Goal: Transaction & Acquisition: Purchase product/service

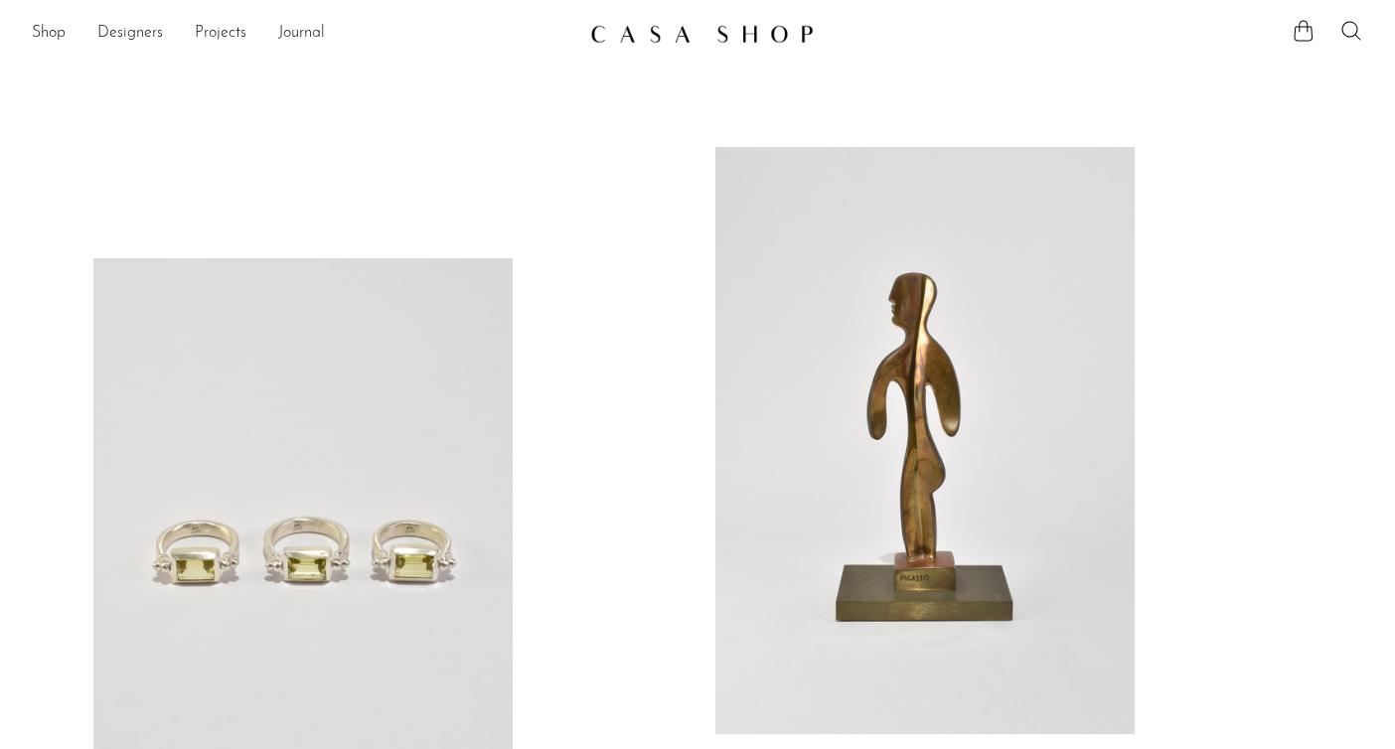
scroll to position [28, 0]
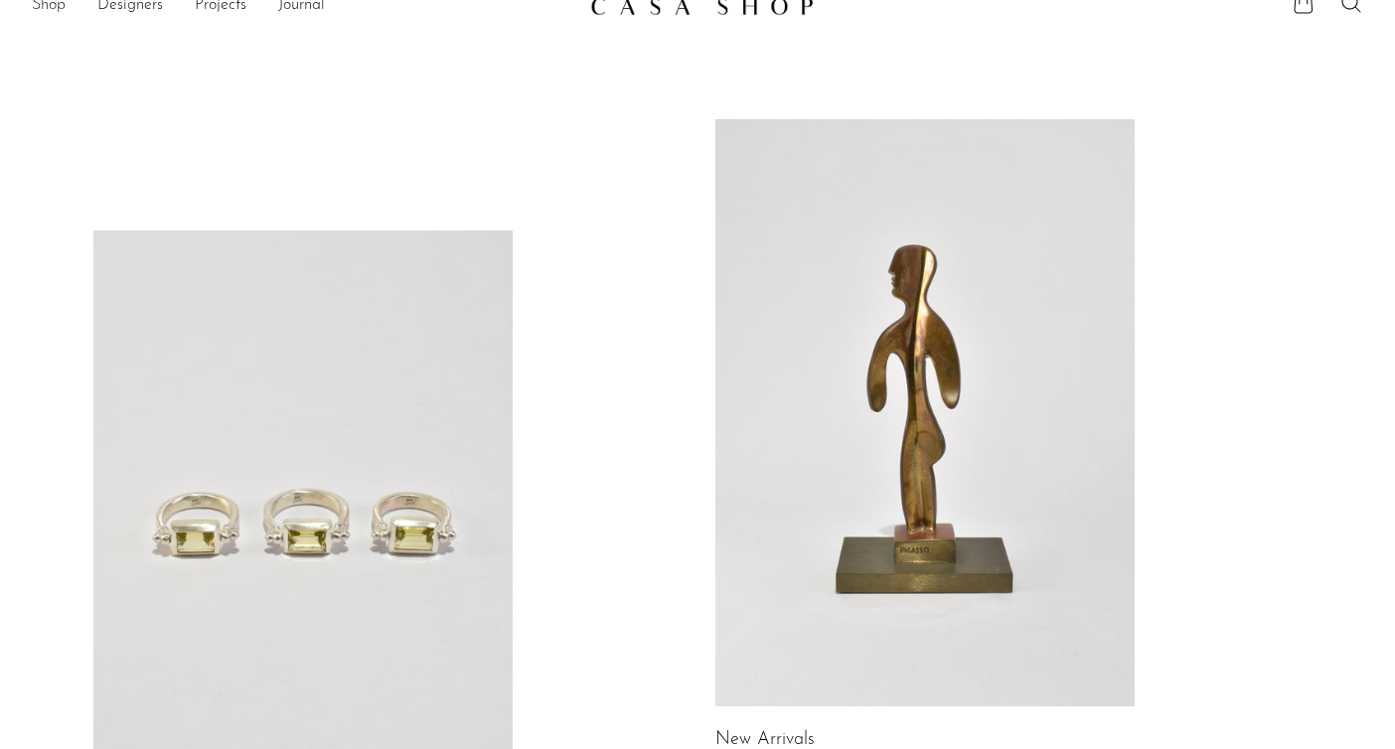
click at [46, 9] on link "Shop" at bounding box center [49, 6] width 34 height 26
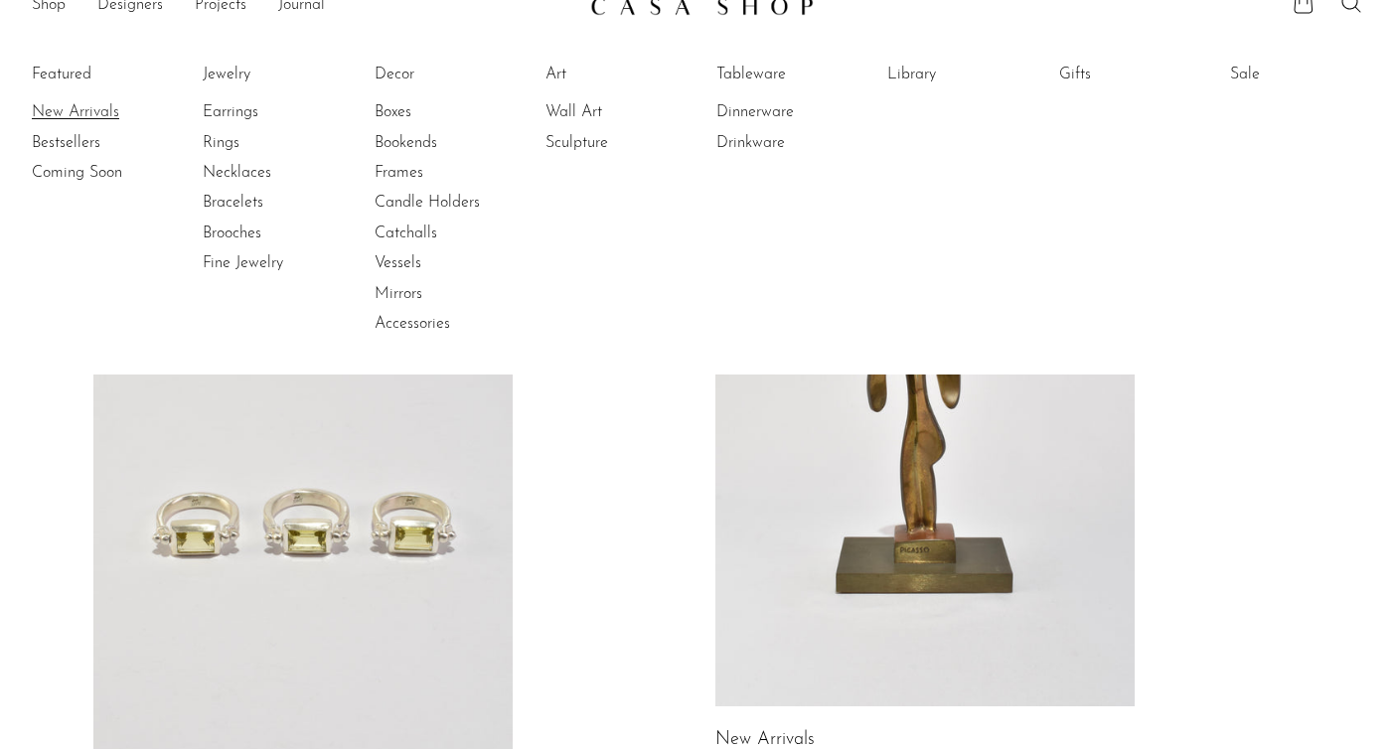
click at [61, 107] on link "New Arrivals" at bounding box center [106, 112] width 149 height 22
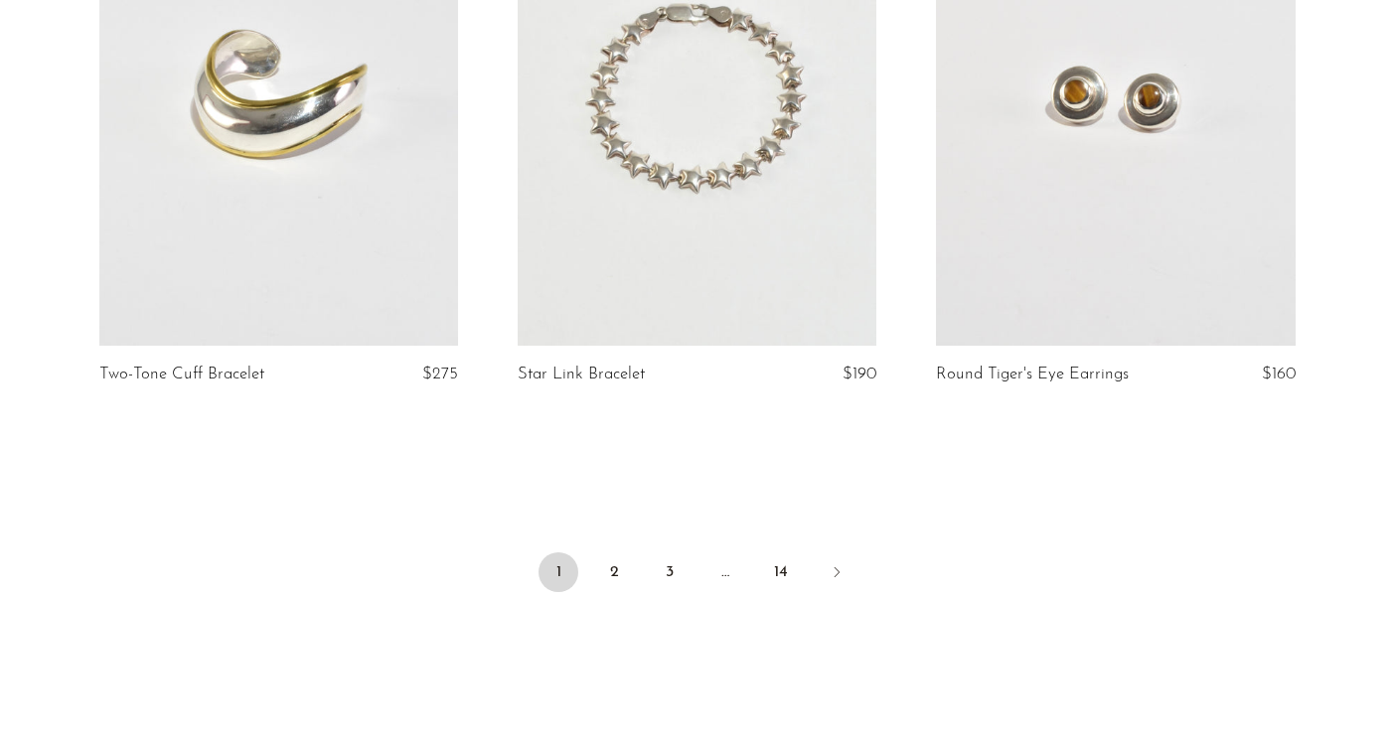
scroll to position [6912, 0]
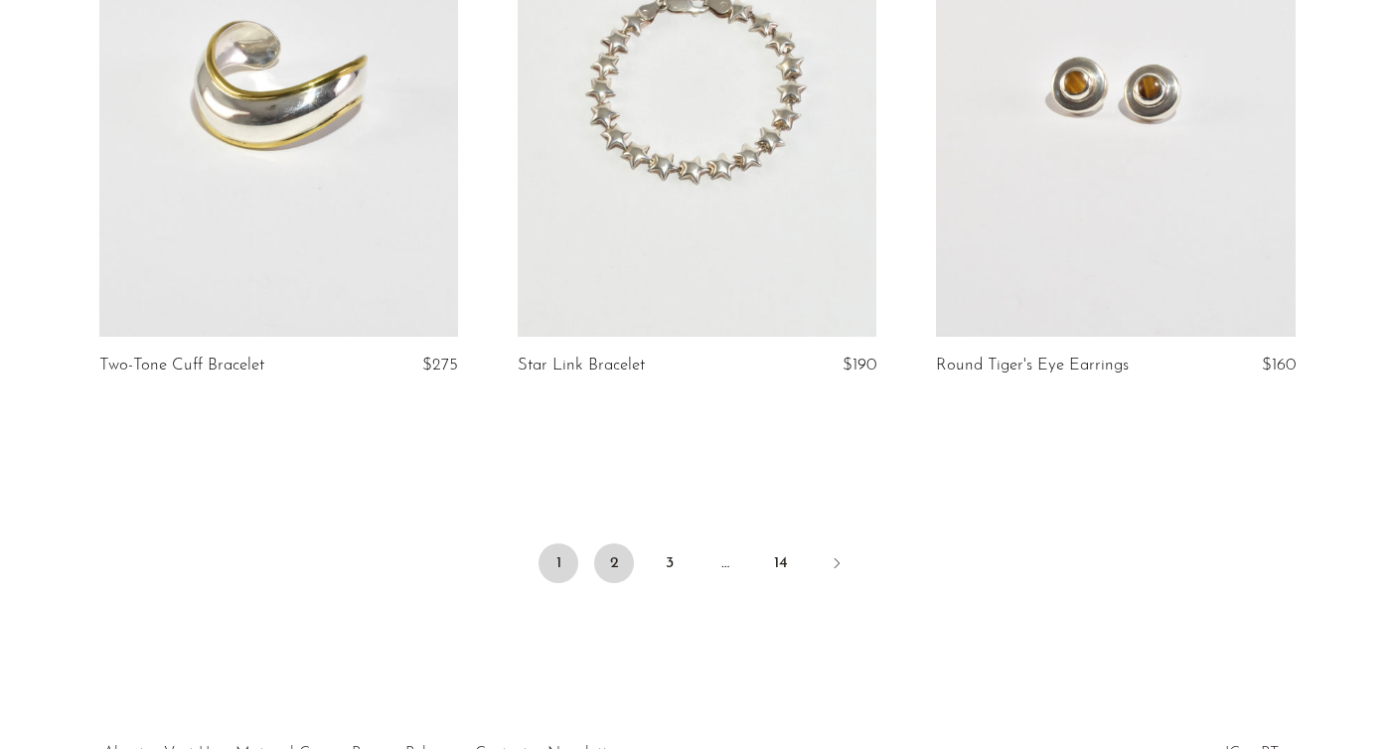
click at [615, 583] on link "2" at bounding box center [614, 563] width 40 height 40
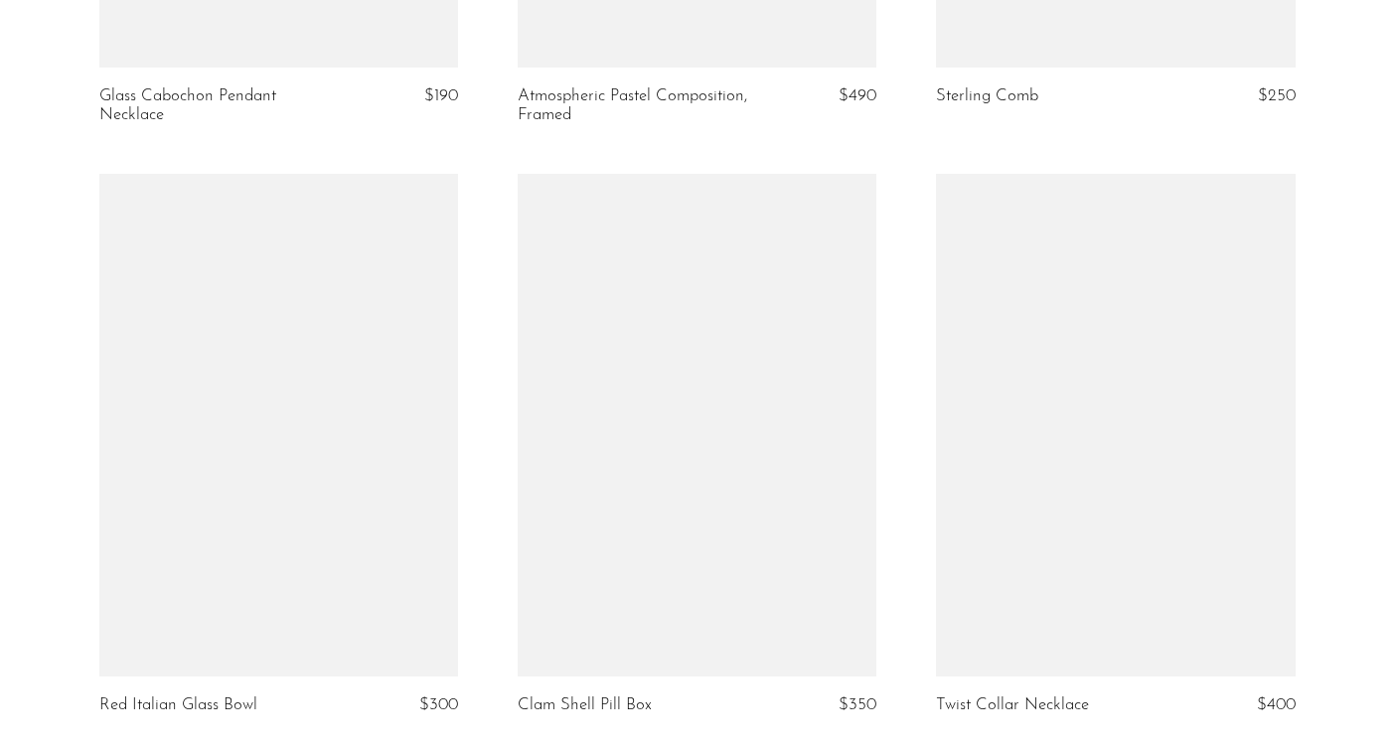
scroll to position [6746, 0]
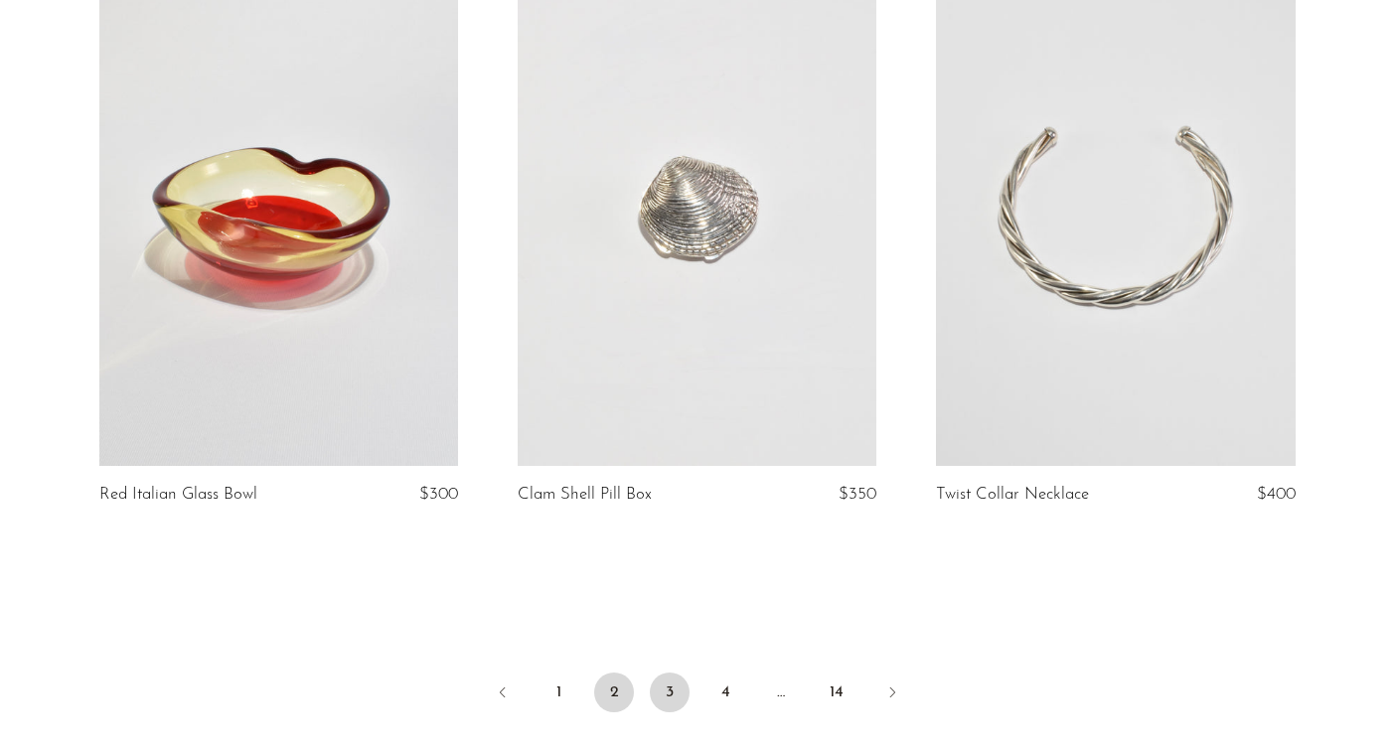
click at [676, 680] on link "3" at bounding box center [670, 692] width 40 height 40
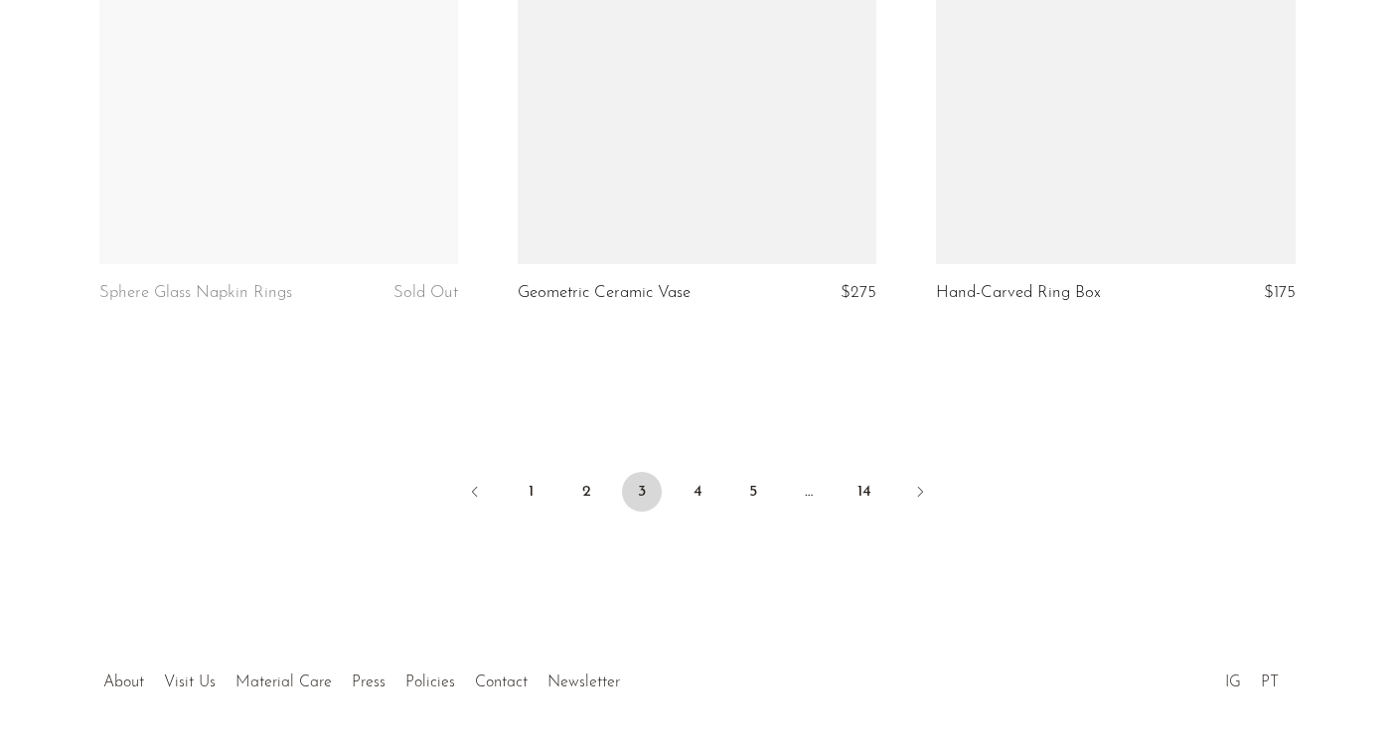
scroll to position [7031, 0]
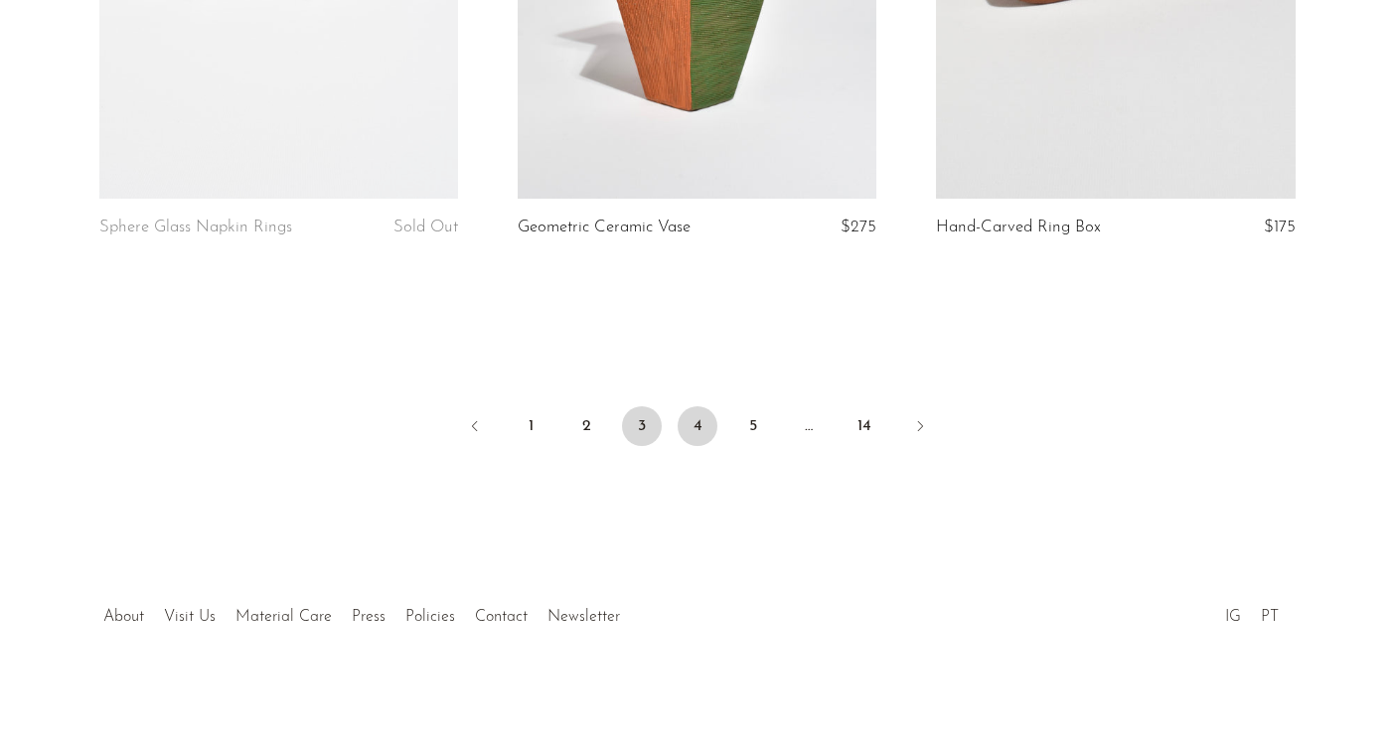
click at [699, 427] on link "4" at bounding box center [697, 426] width 40 height 40
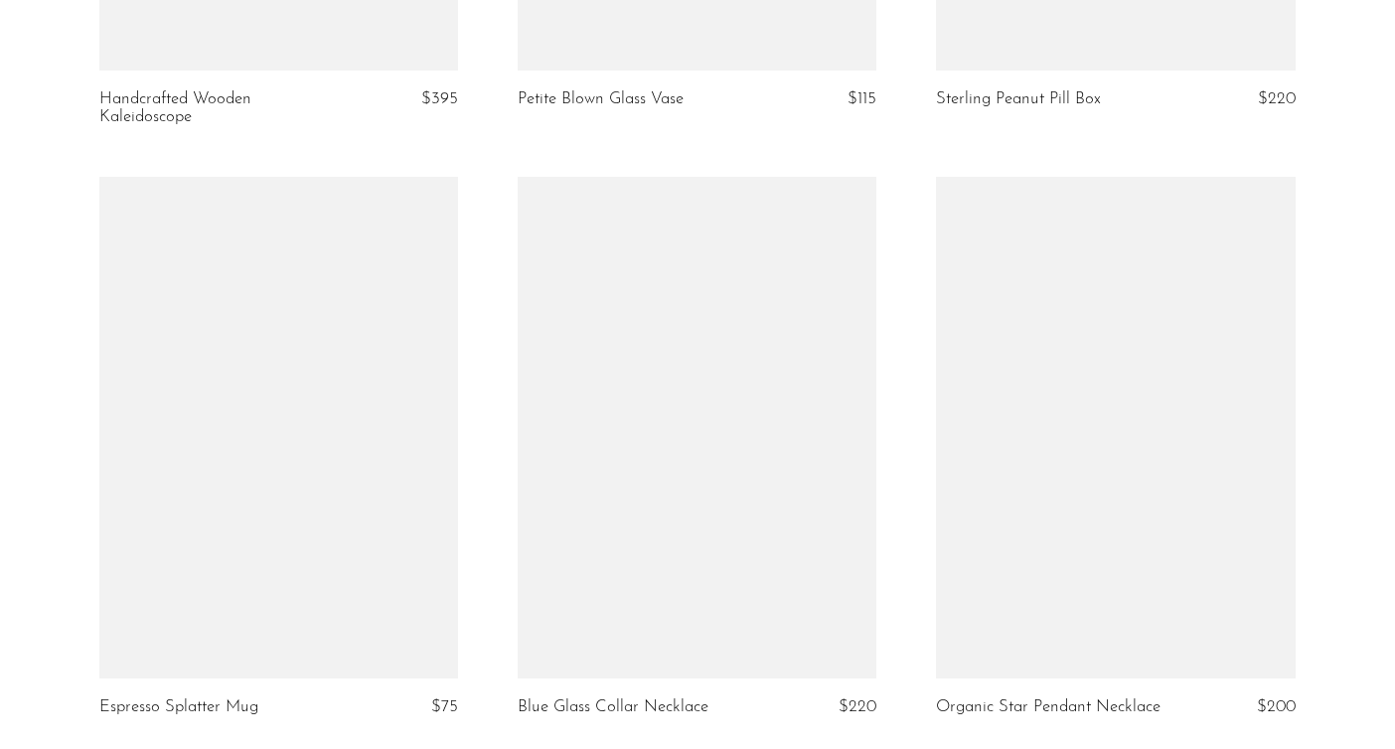
scroll to position [5008, 0]
